Goal: Find specific page/section: Find specific page/section

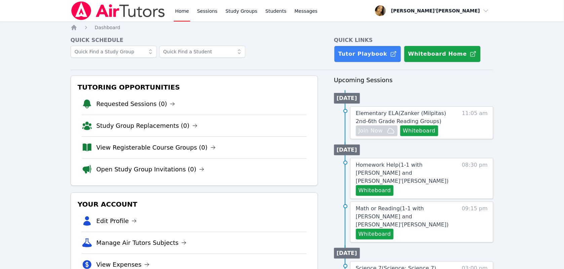
click at [372, 265] on span "Science 7 ( Science: Science 7 )" at bounding box center [396, 268] width 81 height 6
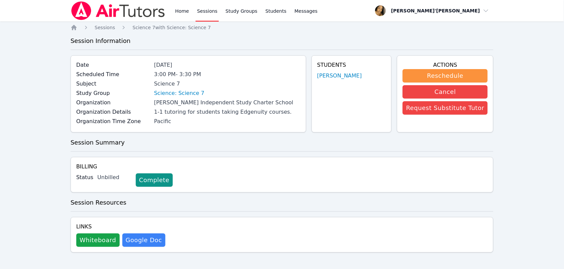
click at [198, 9] on link "Sessions" at bounding box center [206, 10] width 23 height 21
